Goal: Transaction & Acquisition: Purchase product/service

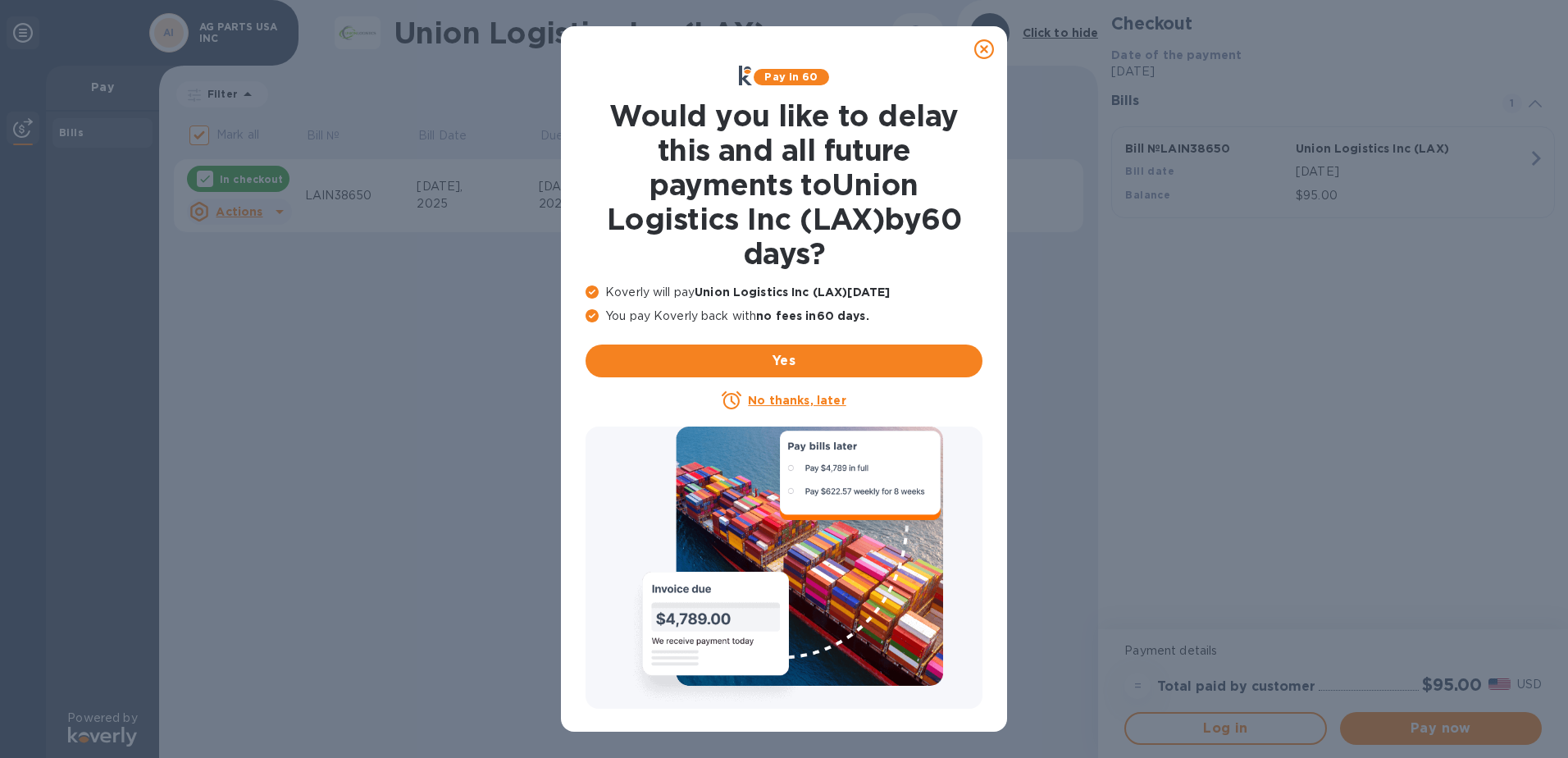
click at [980, 52] on icon at bounding box center [984, 49] width 20 height 20
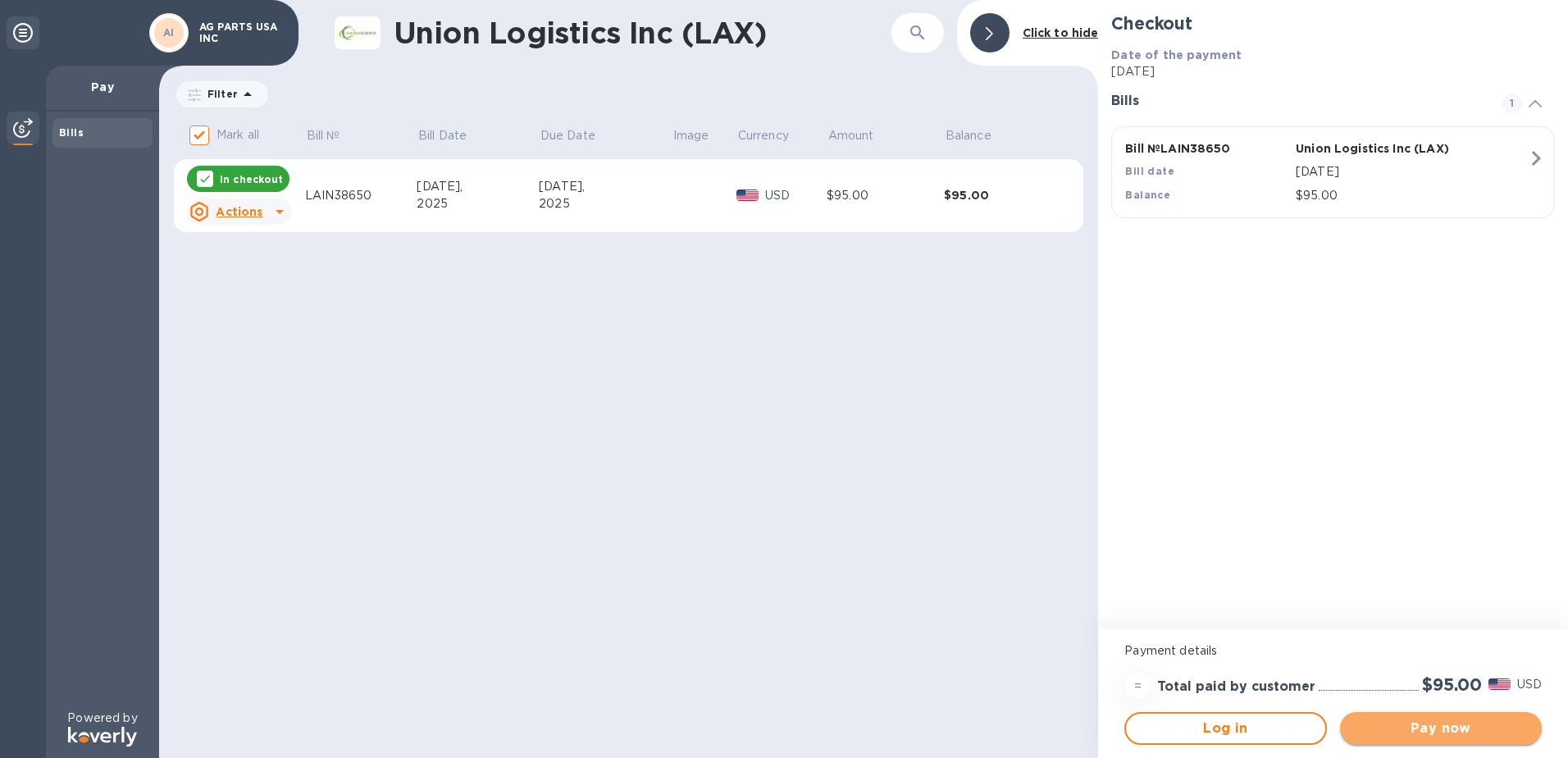
click at [1435, 727] on span "Pay now" at bounding box center [1440, 729] width 176 height 20
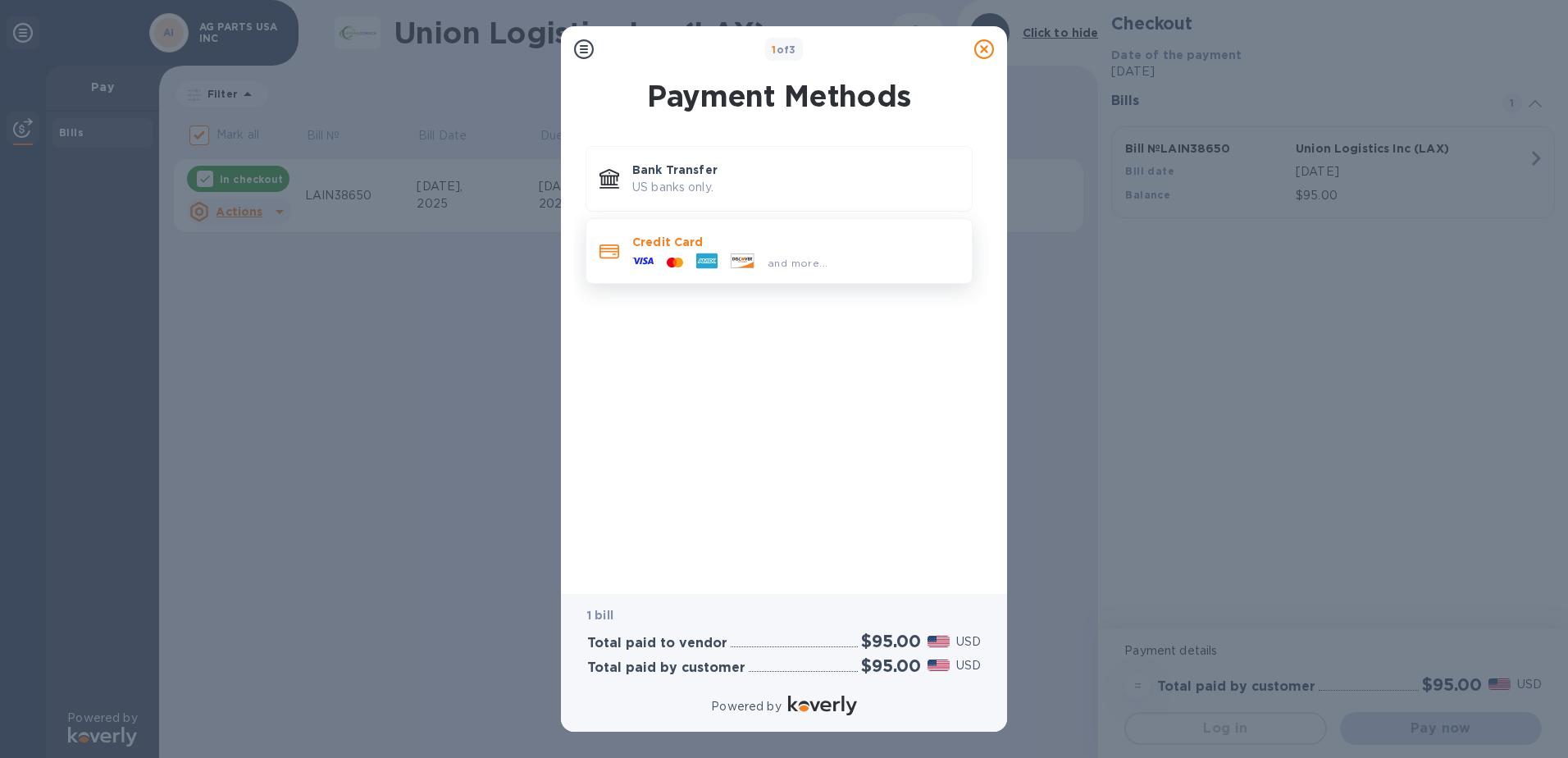
click at [671, 251] on div "and more..." at bounding box center [729, 262] width 208 height 25
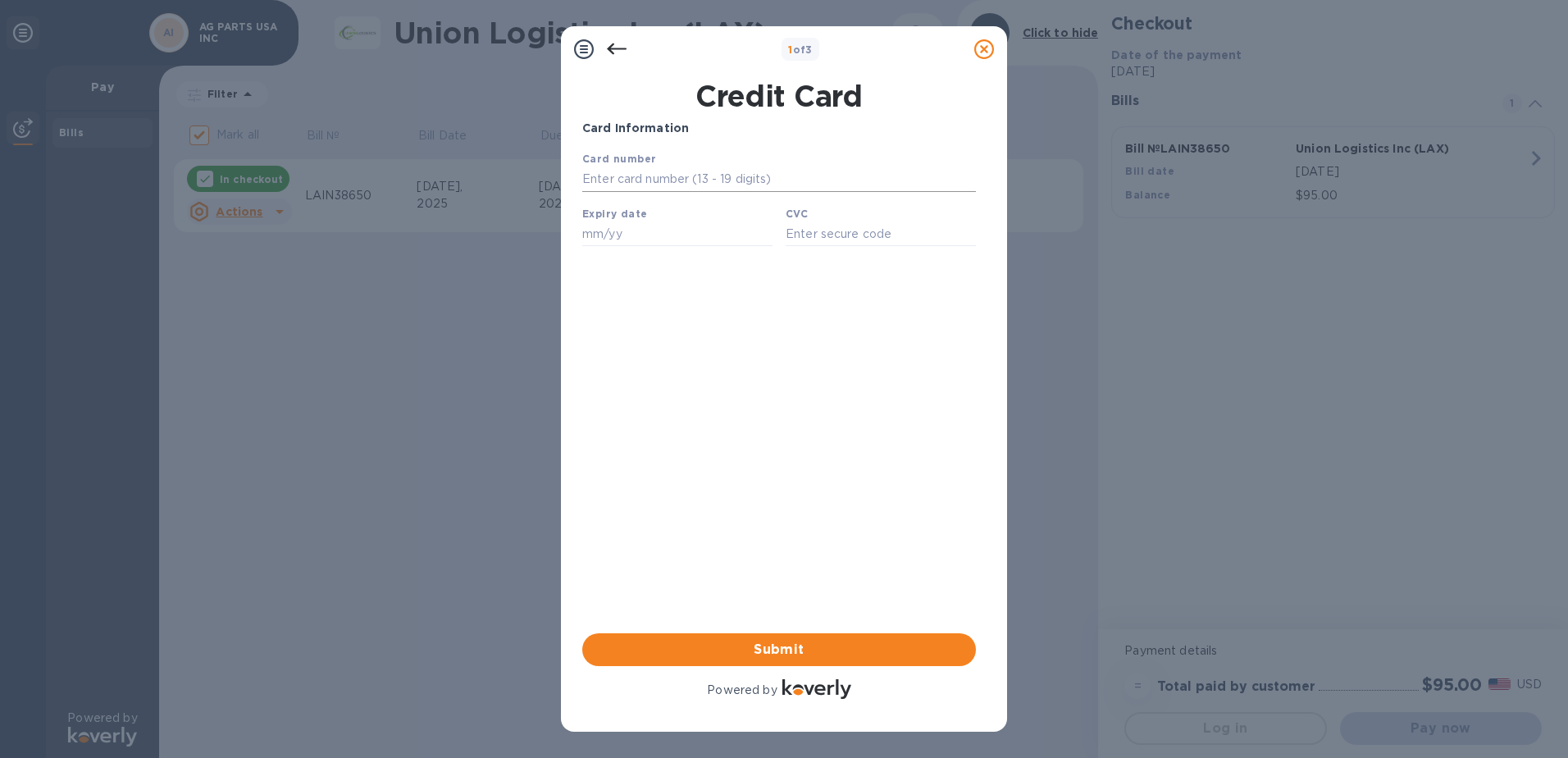
click at [687, 188] on input "text" at bounding box center [778, 179] width 393 height 25
type input "[CREDIT_CARD_NUMBER]"
click at [627, 236] on input "text" at bounding box center [677, 234] width 190 height 25
type input "08/27"
click at [859, 242] on input "text" at bounding box center [880, 234] width 190 height 25
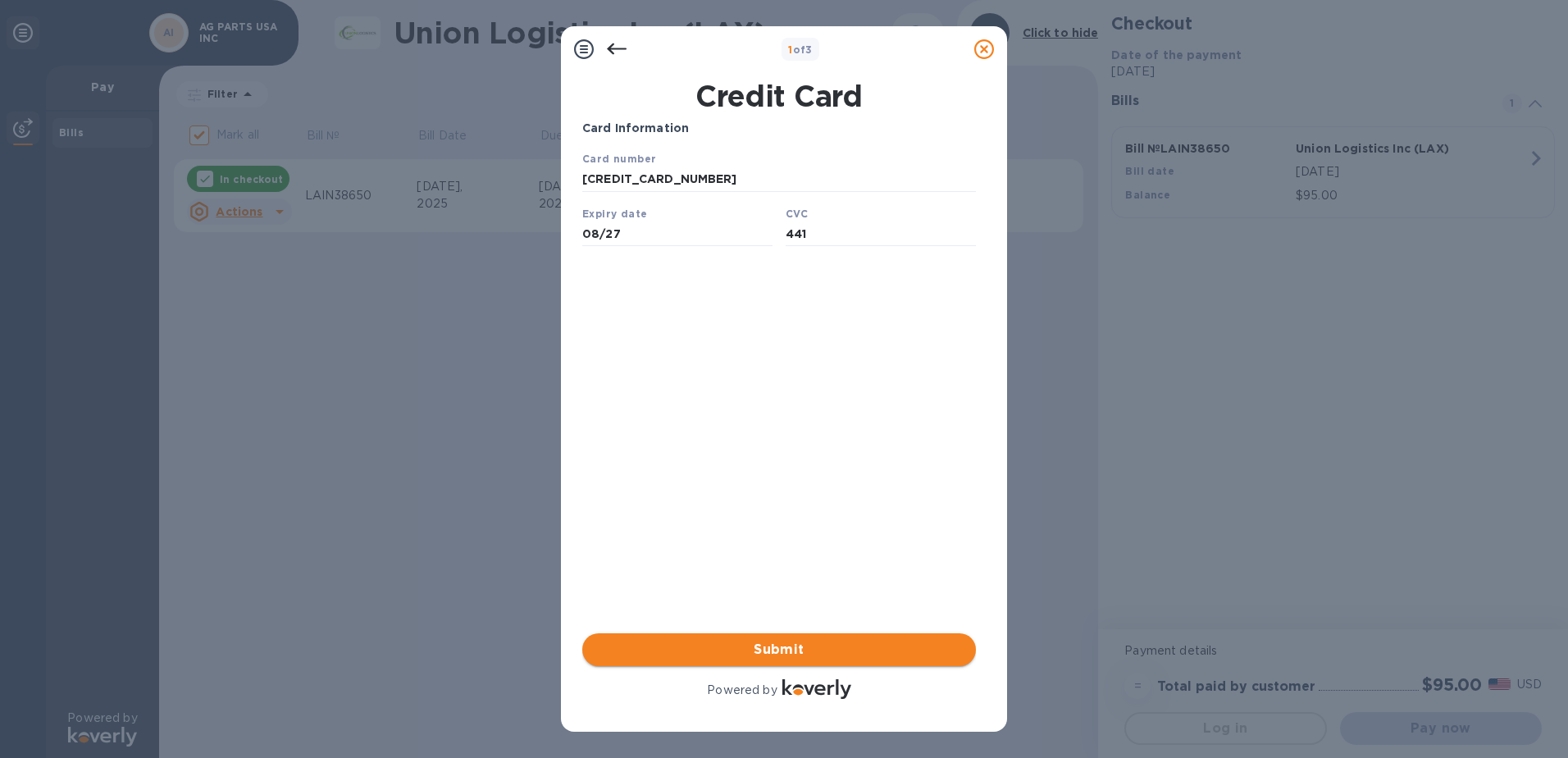
type input "441"
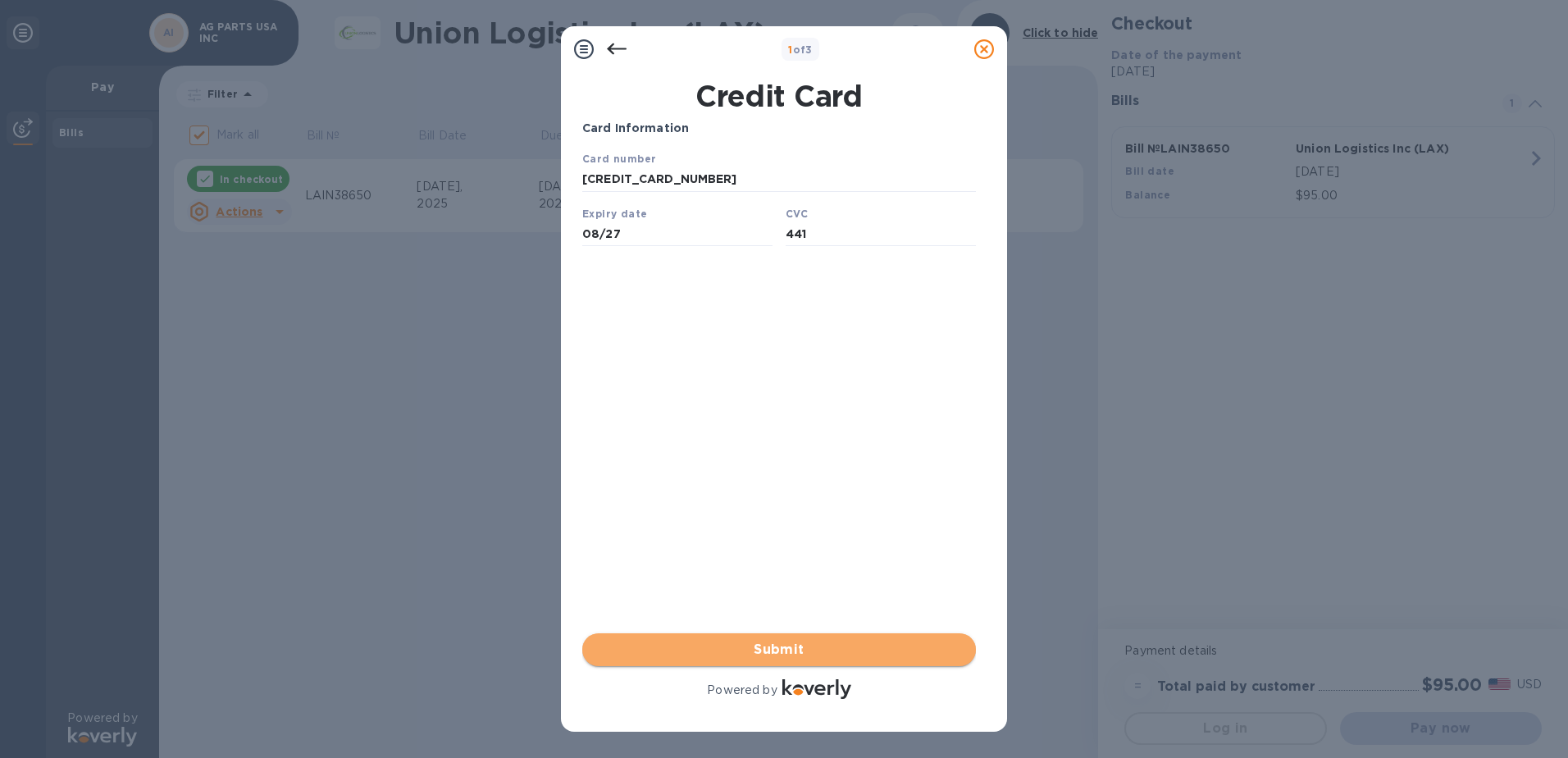
click at [804, 651] on span "Submit" at bounding box center [779, 650] width 367 height 20
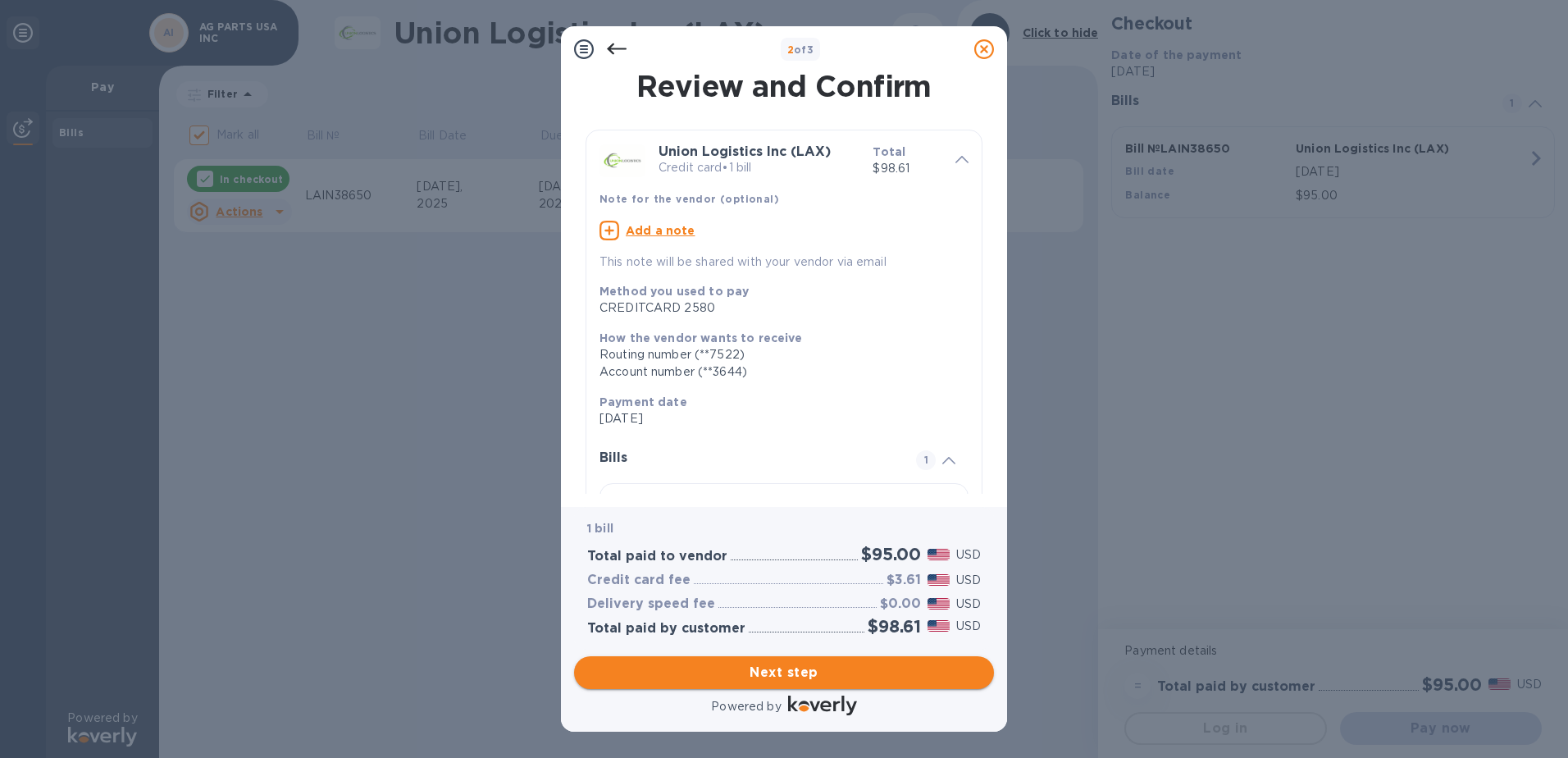
click at [815, 670] on span "Next step" at bounding box center [783, 673] width 393 height 20
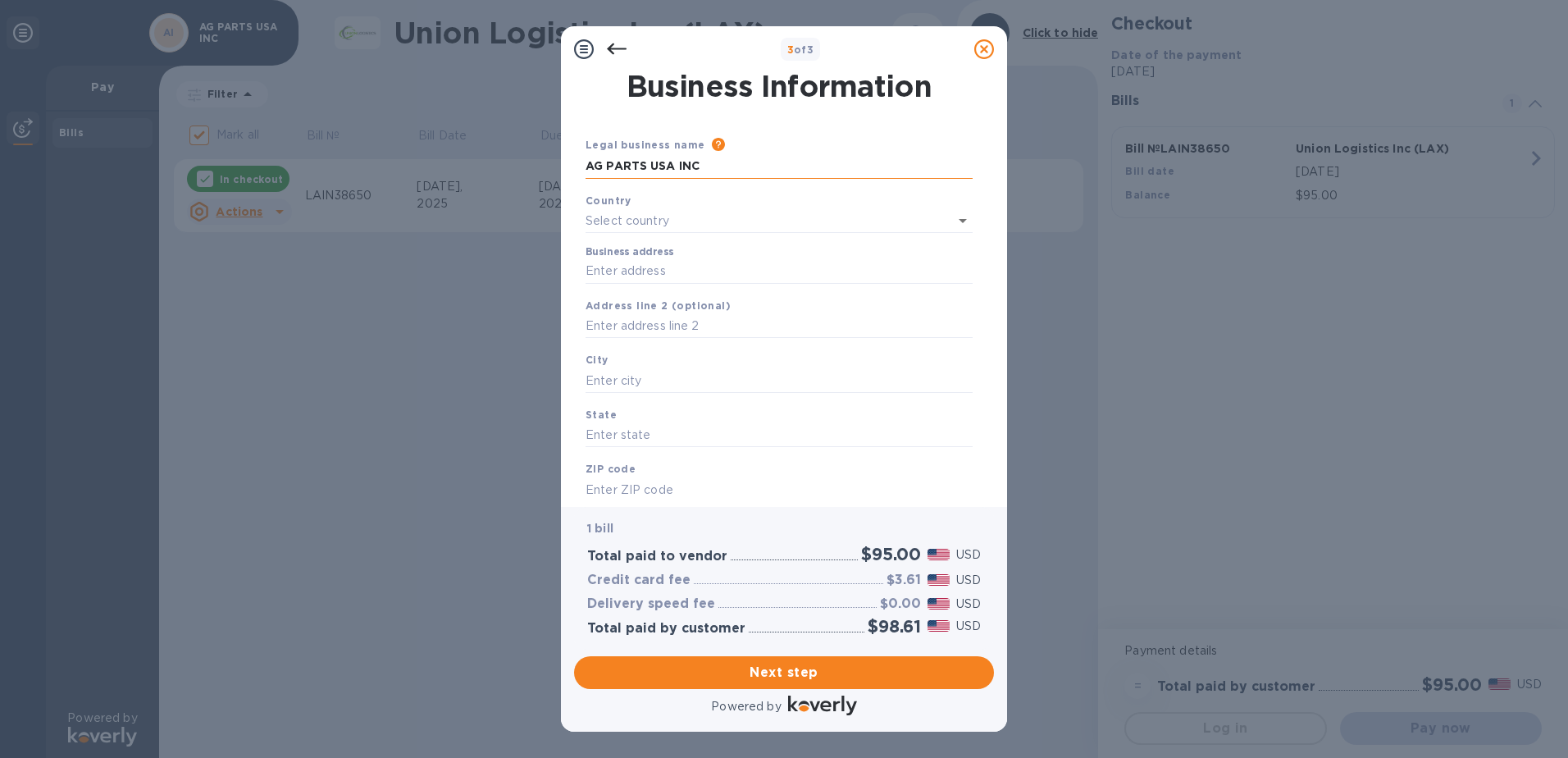
drag, startPoint x: 713, startPoint y: 166, endPoint x: 586, endPoint y: 165, distance: 127.0
click at [586, 165] on input "AG PARTS USA INC" at bounding box center [779, 166] width 387 height 25
type input "1UPCARGO"
type input "[GEOGRAPHIC_DATA]"
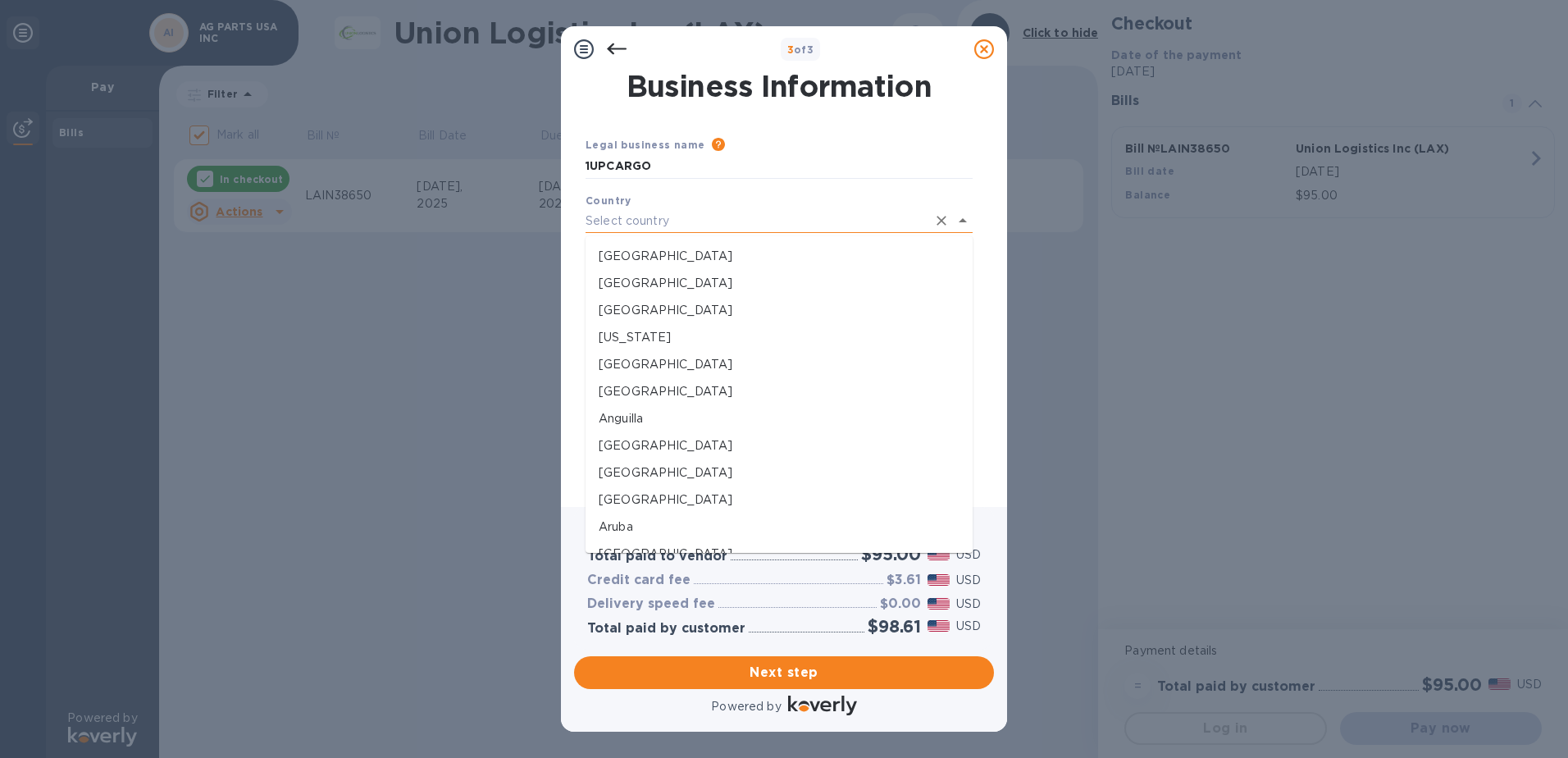
click at [694, 227] on input "text" at bounding box center [757, 221] width 341 height 24
click at [660, 248] on p "[GEOGRAPHIC_DATA]" at bounding box center [779, 256] width 361 height 18
type input "[GEOGRAPHIC_DATA]"
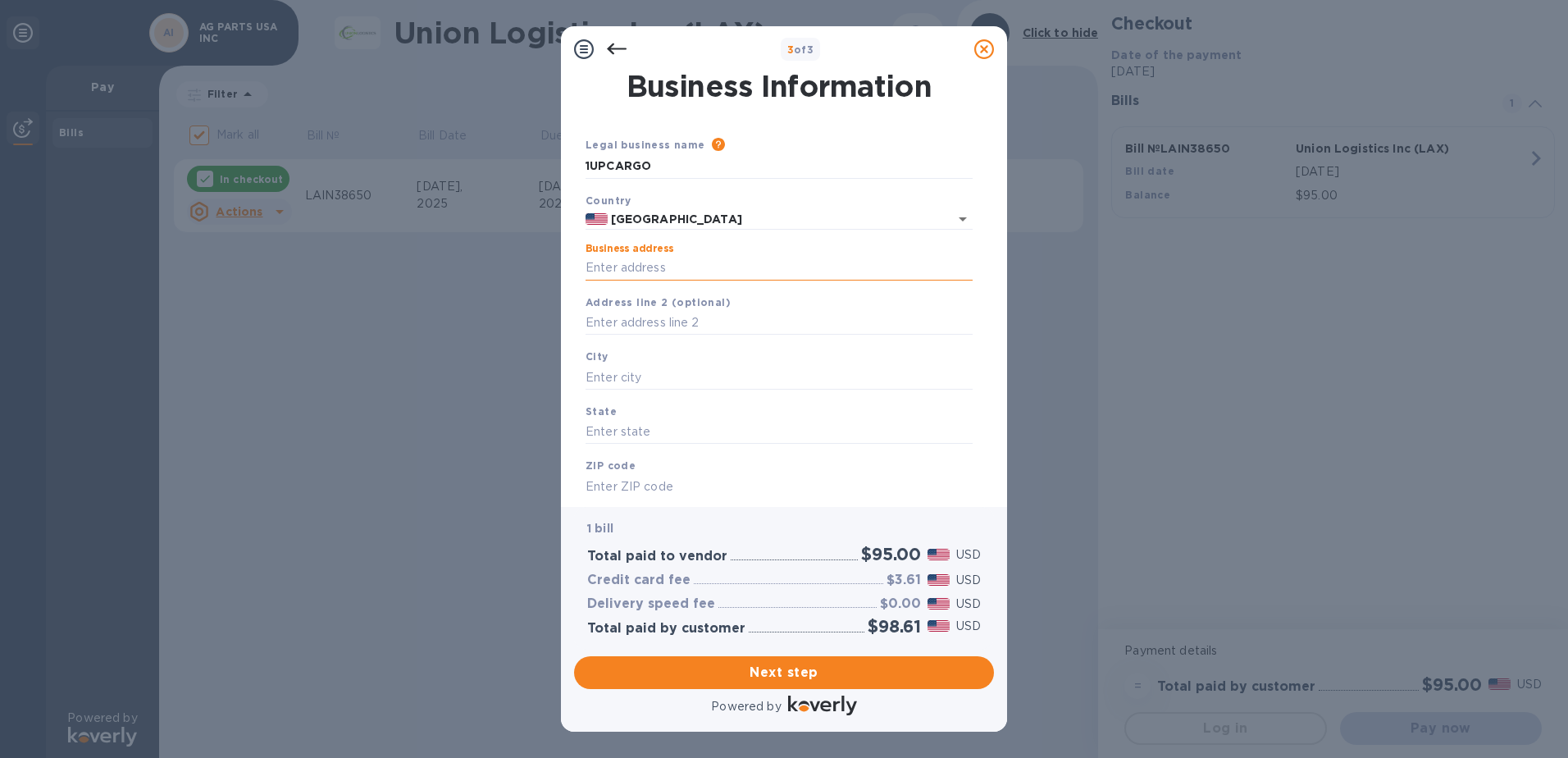
click at [685, 269] on input "Business address" at bounding box center [779, 268] width 387 height 25
type input "[STREET_ADDRESS]"
type input "[GEOGRAPHIC_DATA]"
type input "CA"
type input "90021"
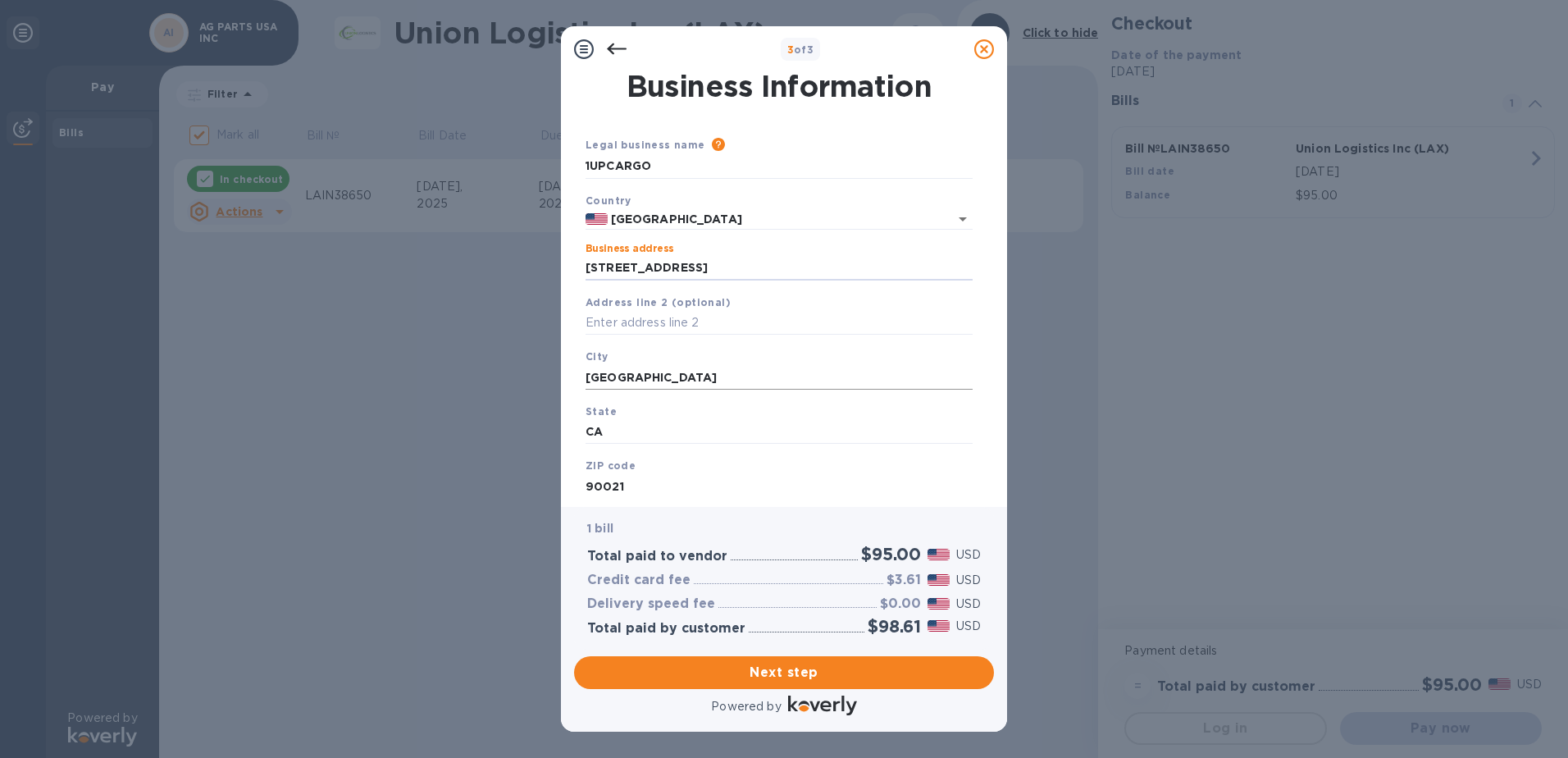
click at [675, 384] on input "[GEOGRAPHIC_DATA]" at bounding box center [779, 377] width 387 height 25
click at [798, 671] on span "Next step" at bounding box center [783, 673] width 393 height 20
click at [660, 381] on input "[GEOGRAPHIC_DATA]" at bounding box center [779, 377] width 387 height 25
type input "Los AngeleS"
drag, startPoint x: 621, startPoint y: 444, endPoint x: 640, endPoint y: 449, distance: 19.6
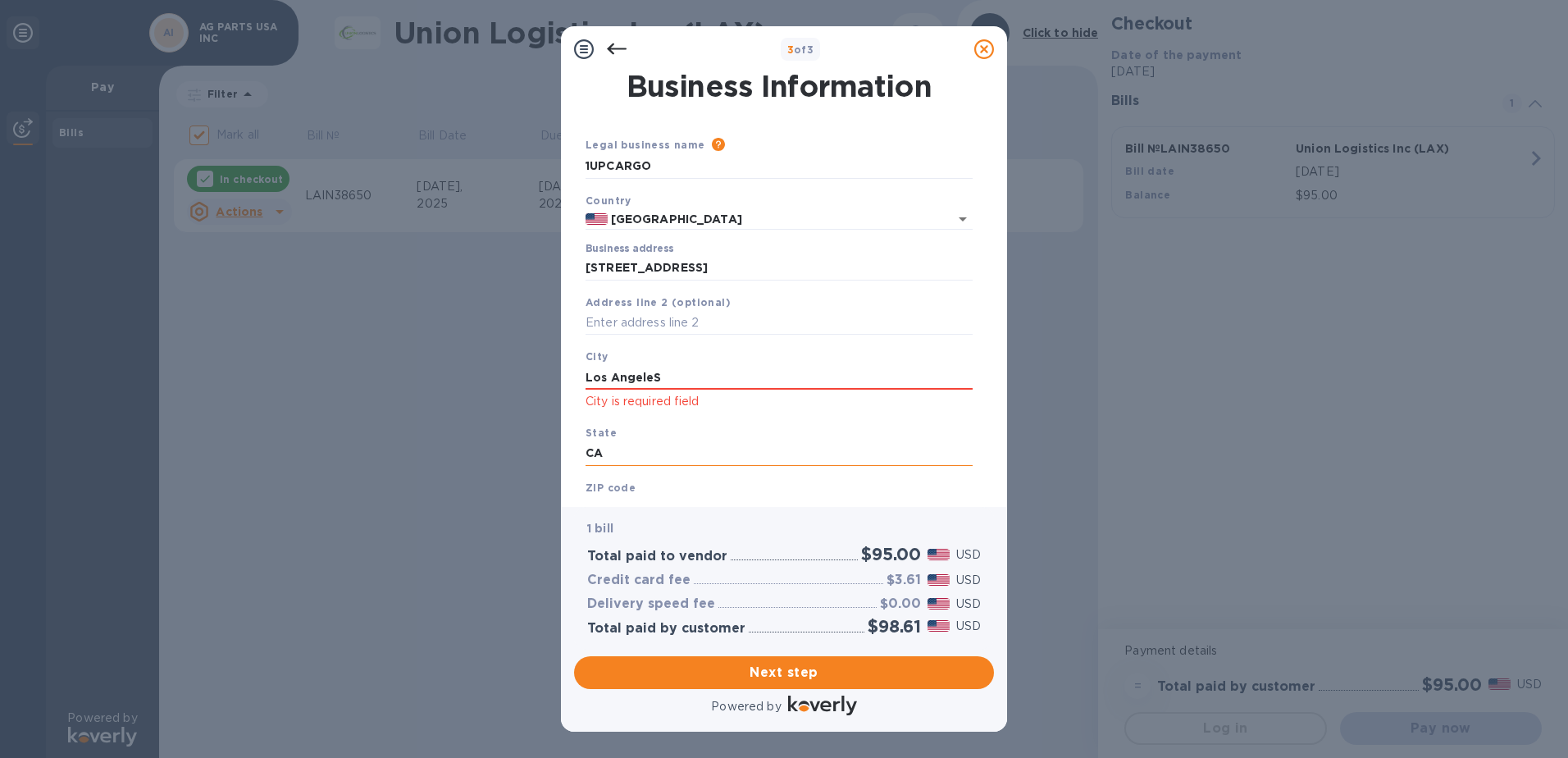
click at [623, 442] on input "CA" at bounding box center [779, 454] width 387 height 25
click at [784, 671] on span "Next step" at bounding box center [783, 673] width 393 height 20
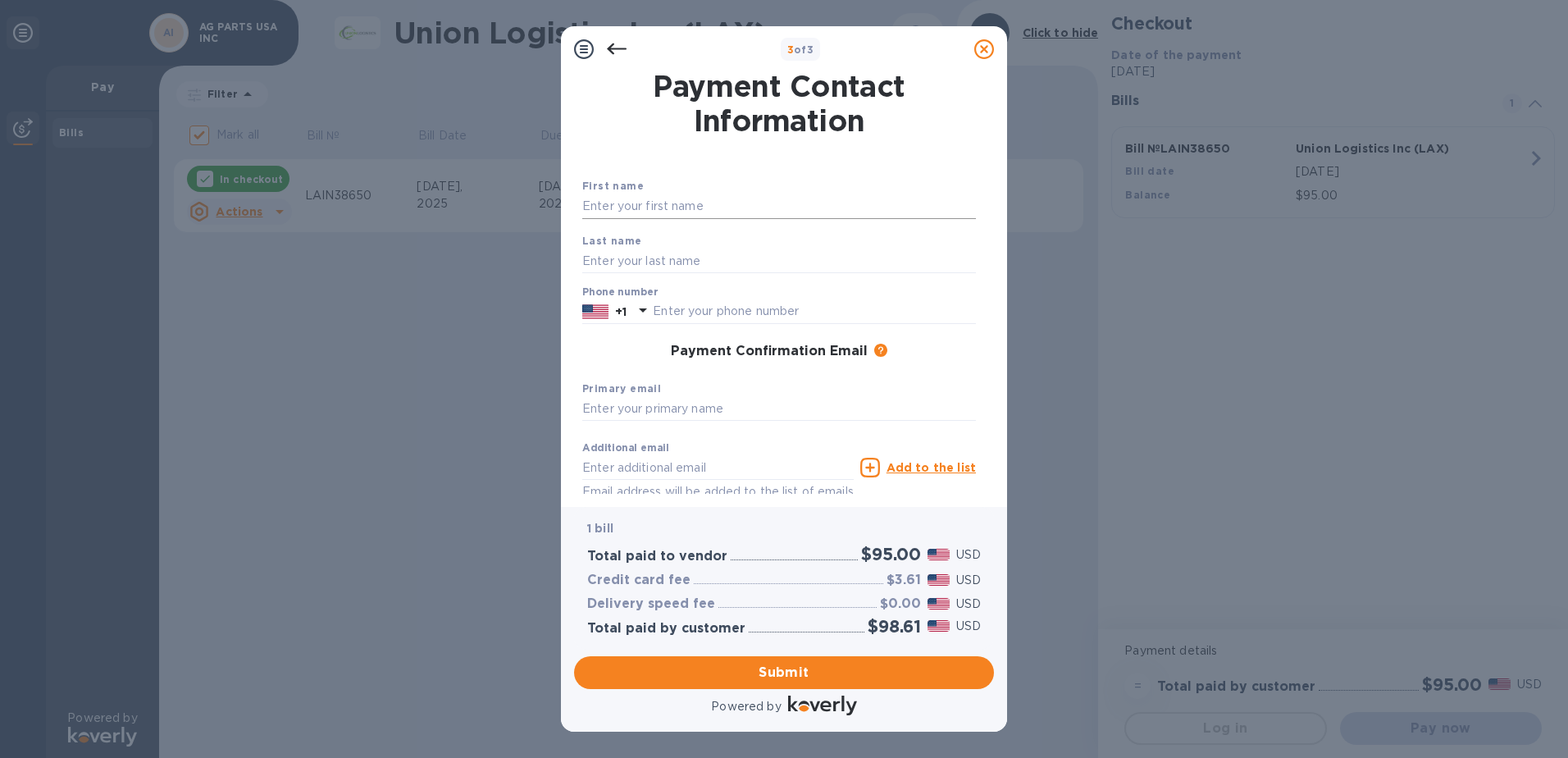
click at [652, 197] on input "text" at bounding box center [778, 206] width 393 height 25
type input "[PERSON_NAME]"
type input "Keys"
type input "8006102161"
type input "[EMAIL_ADDRESS][DOMAIN_NAME]"
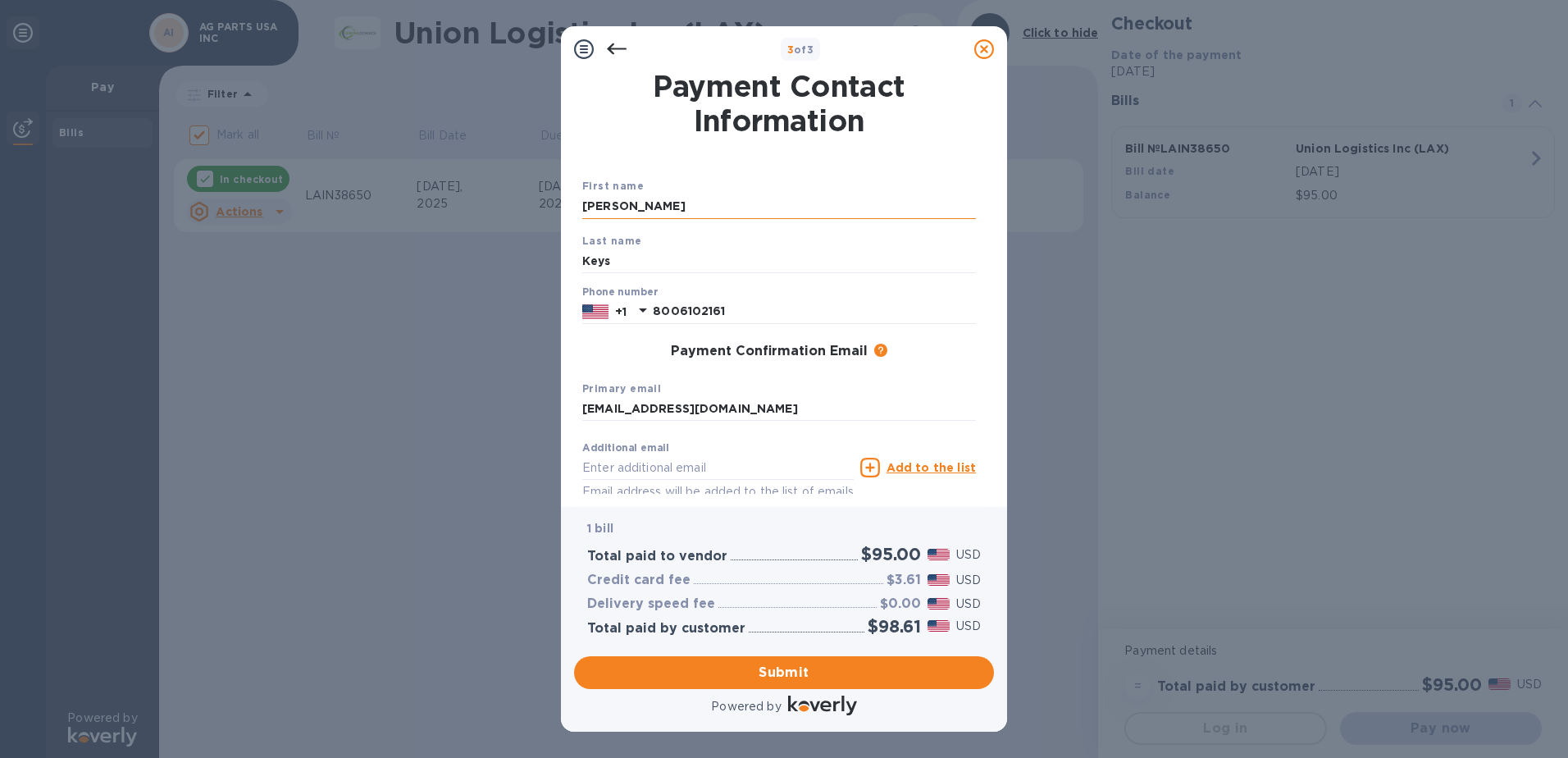
type input "[PERSON_NAME][EMAIL_ADDRESS][DOMAIN_NAME]"
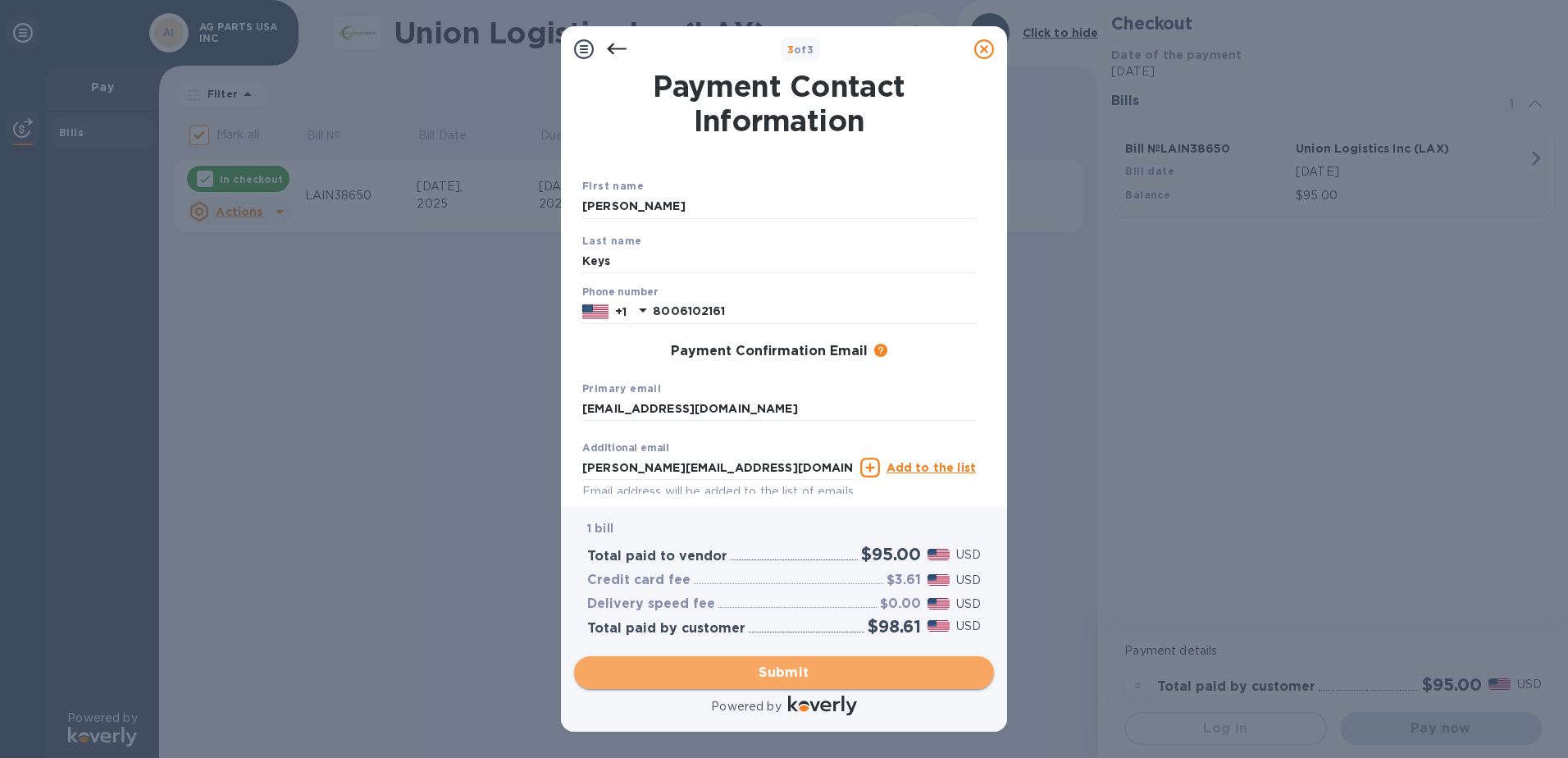
click at [802, 666] on span "Submit" at bounding box center [783, 673] width 393 height 20
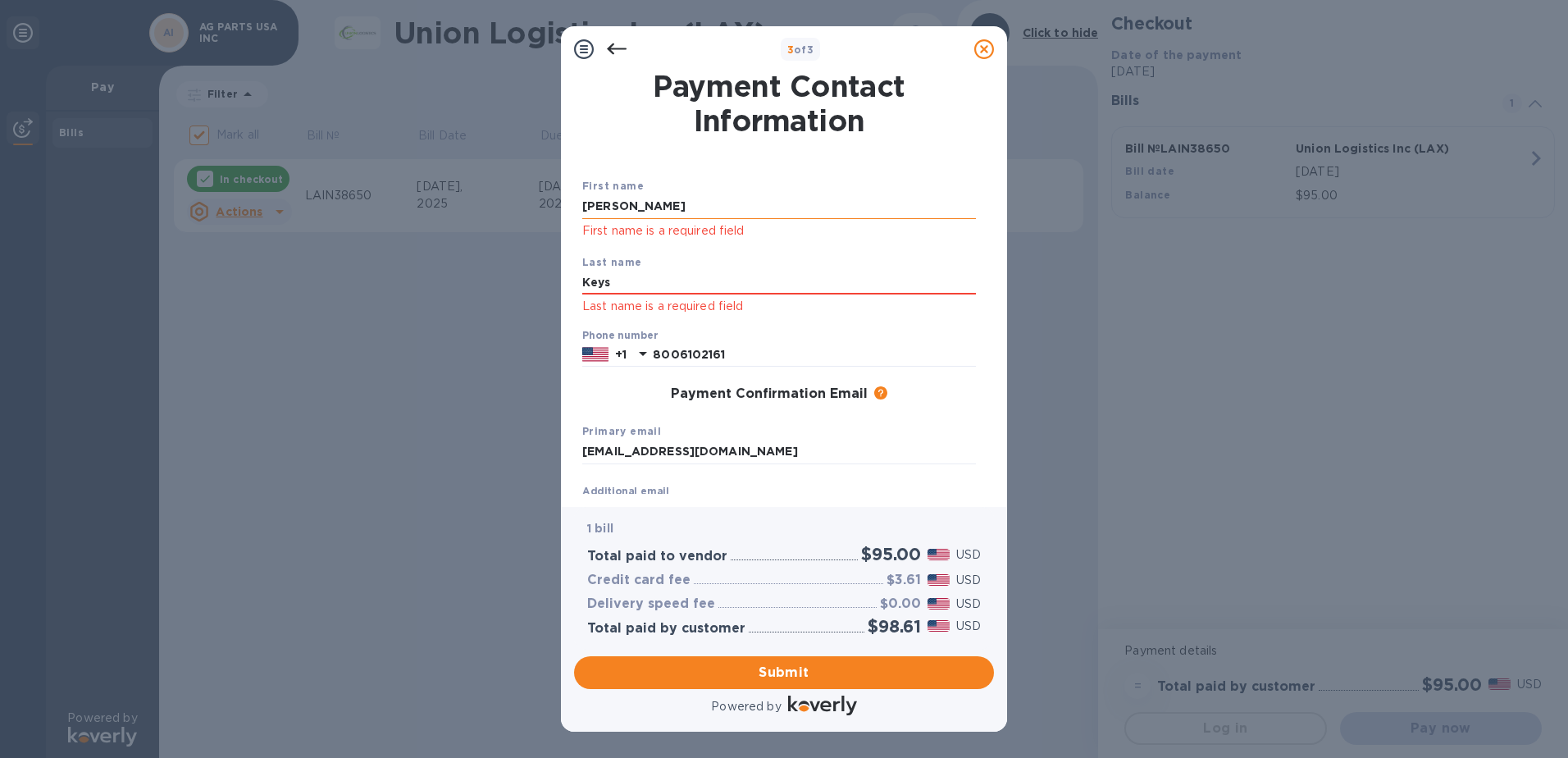
click at [665, 207] on input "[PERSON_NAME]" at bounding box center [778, 206] width 393 height 25
type input "[PERSON_NAME]"
click at [612, 287] on input "Keys" at bounding box center [778, 283] width 393 height 25
type input "KeyS"
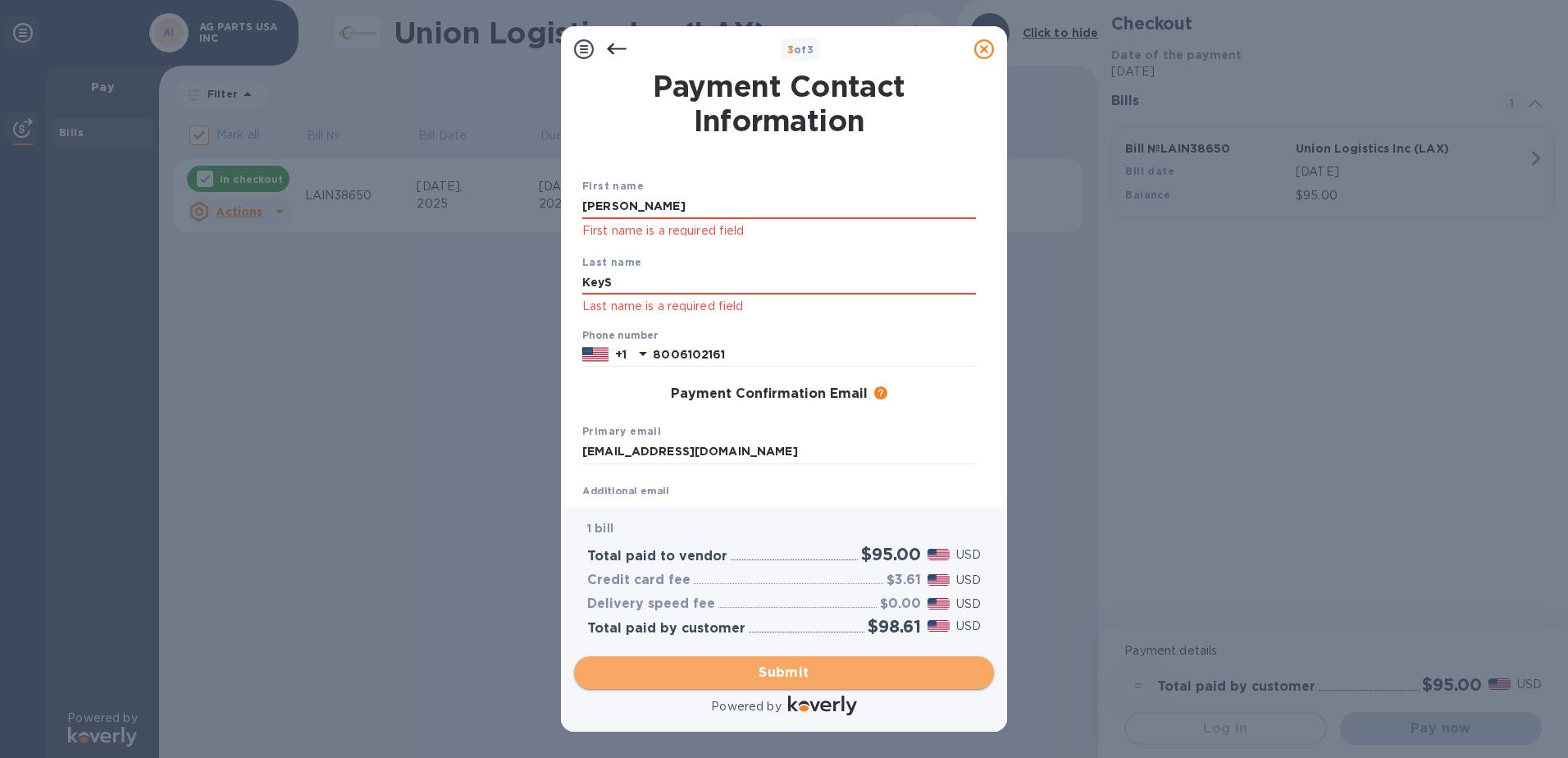
click at [782, 677] on span "Submit" at bounding box center [783, 673] width 393 height 20
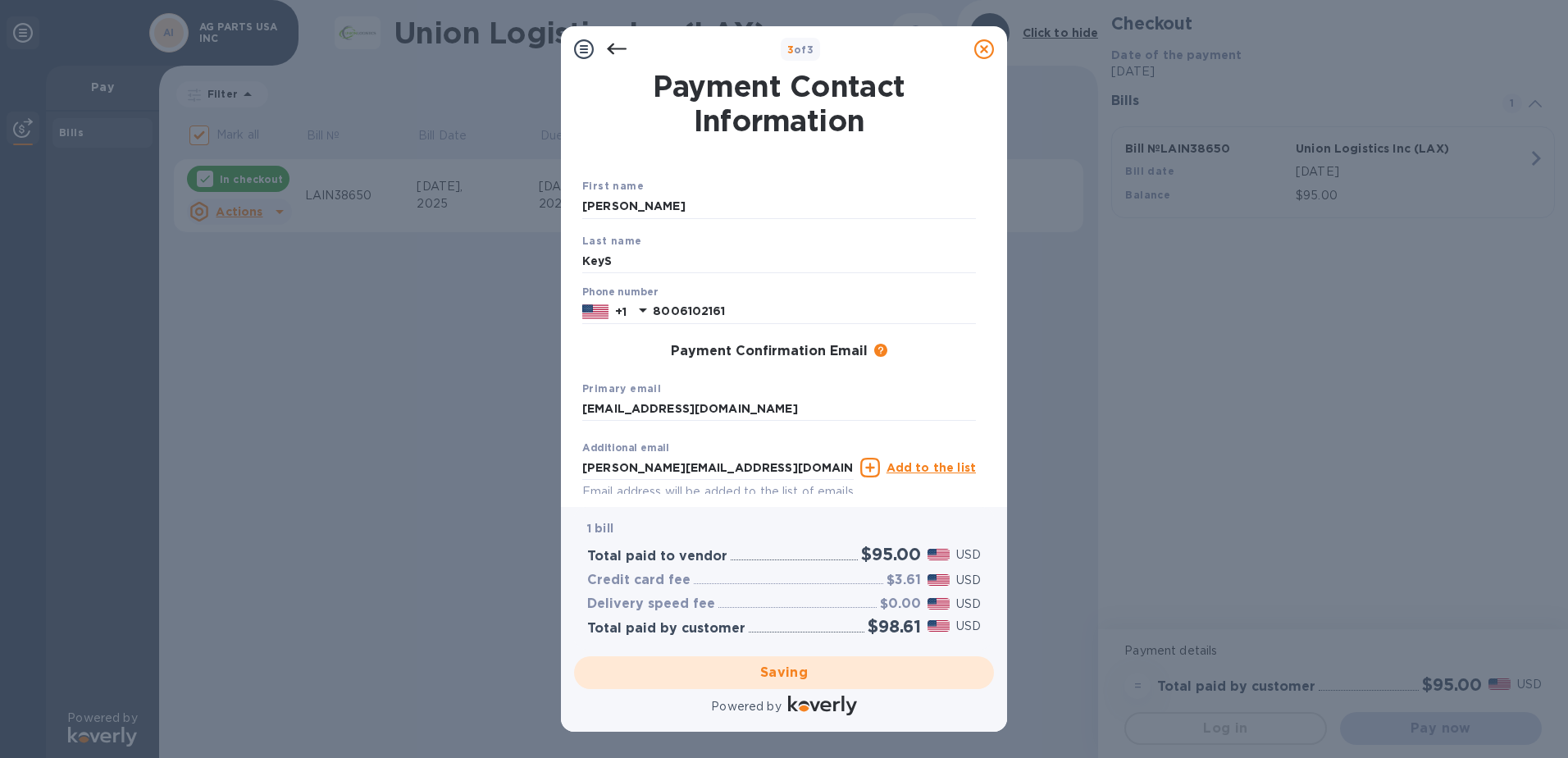
checkbox input "false"
